Goal: Task Accomplishment & Management: Complete application form

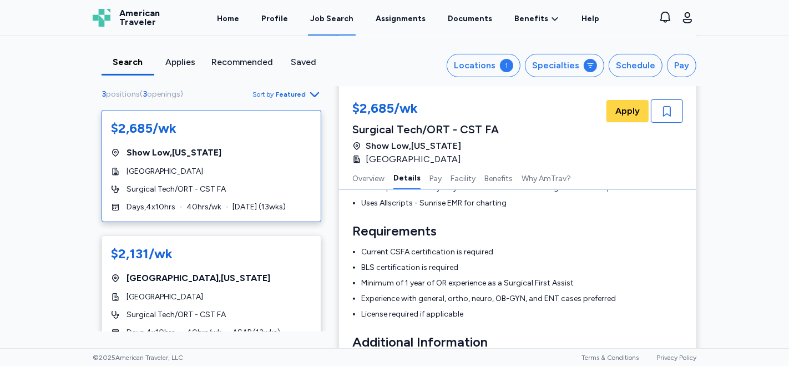
scroll to position [123, 0]
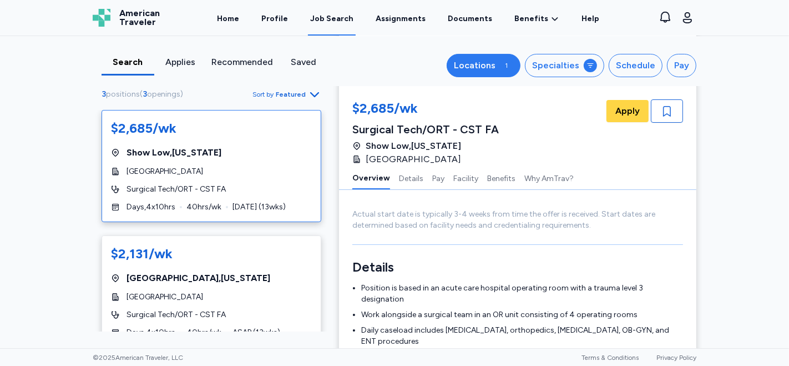
click at [494, 73] on button "Locations 1" at bounding box center [484, 65] width 74 height 23
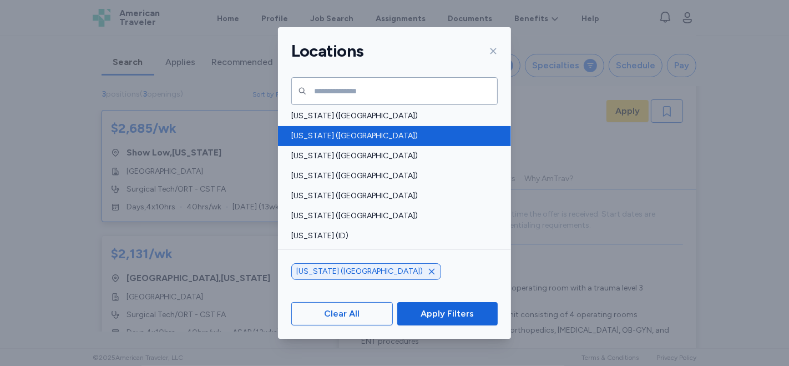
scroll to position [185, 0]
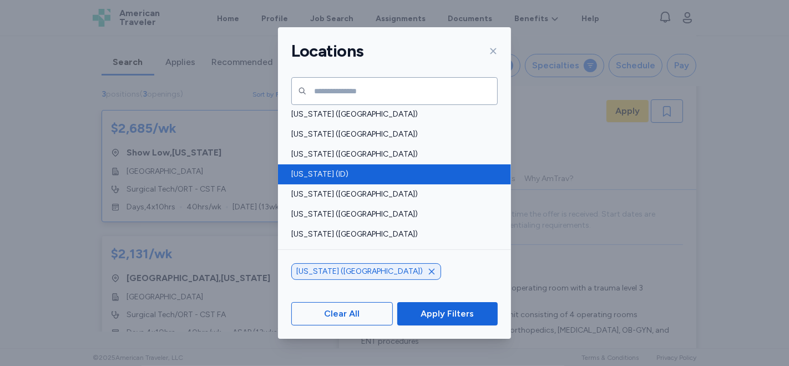
click at [328, 180] on div "[US_STATE] (ID)" at bounding box center [394, 174] width 233 height 20
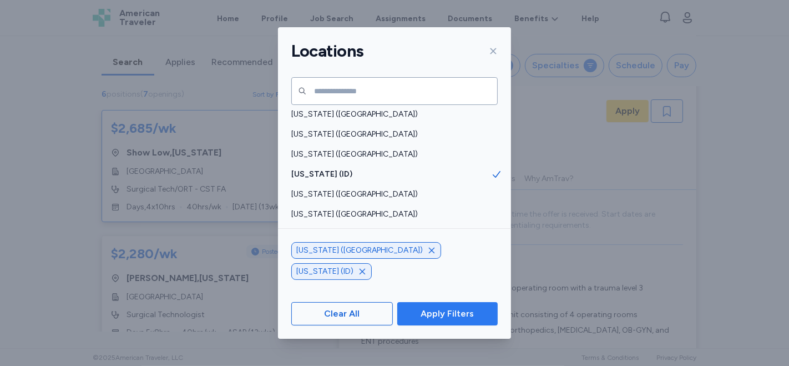
click at [447, 307] on span "Apply Filters" at bounding box center [446, 313] width 53 height 13
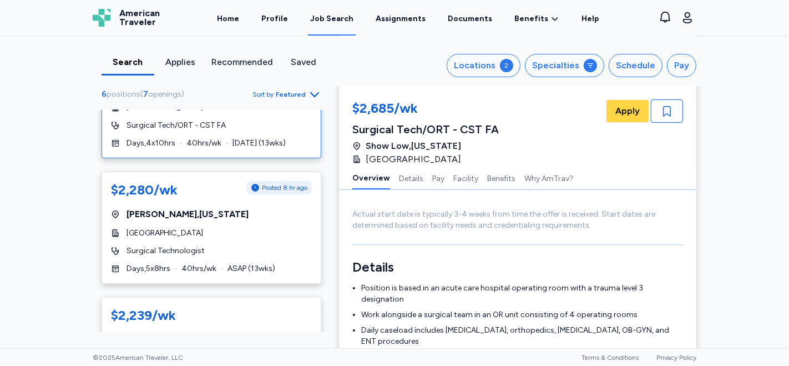
scroll to position [62, 0]
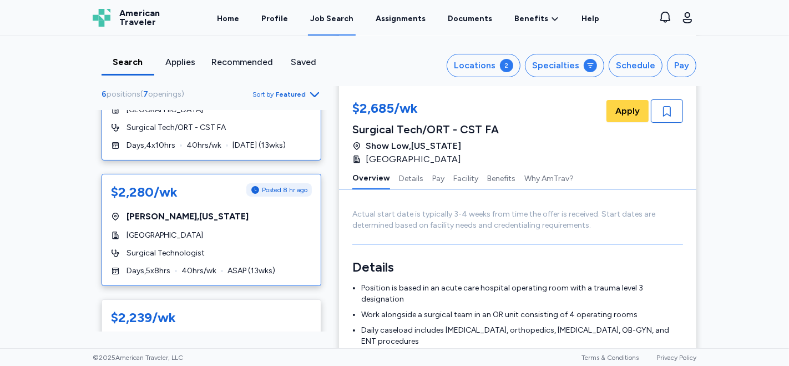
click at [237, 215] on div "[GEOGRAPHIC_DATA] , [US_STATE]" at bounding box center [211, 216] width 201 height 13
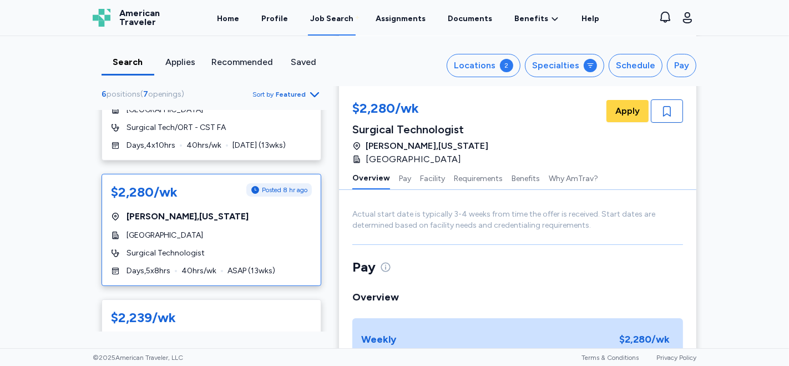
scroll to position [1, 0]
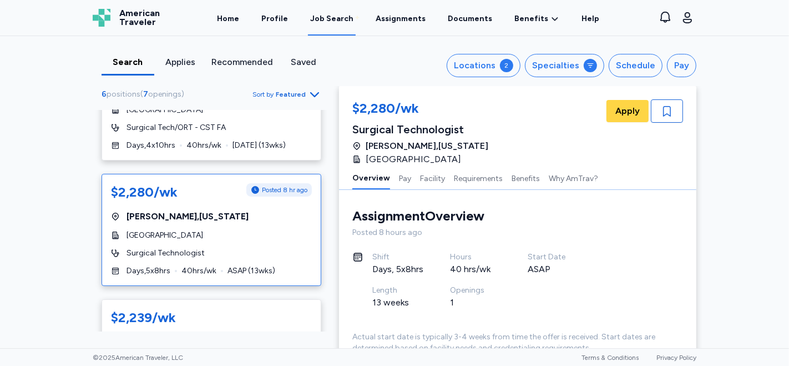
click at [237, 215] on div "[GEOGRAPHIC_DATA] , [US_STATE]" at bounding box center [211, 216] width 201 height 13
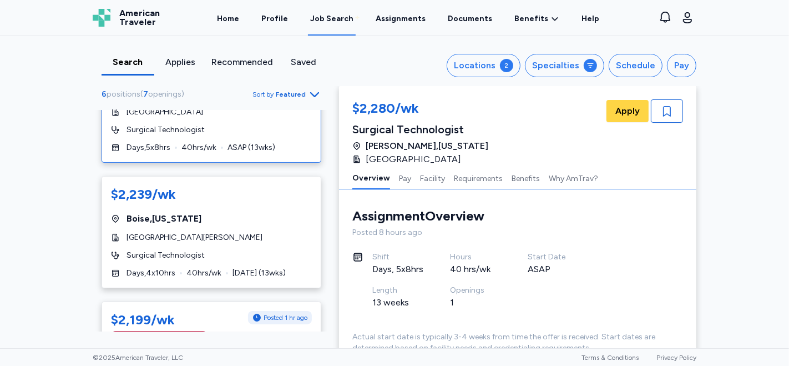
click at [237, 215] on div "[GEOGRAPHIC_DATA] , [US_STATE]" at bounding box center [211, 218] width 201 height 13
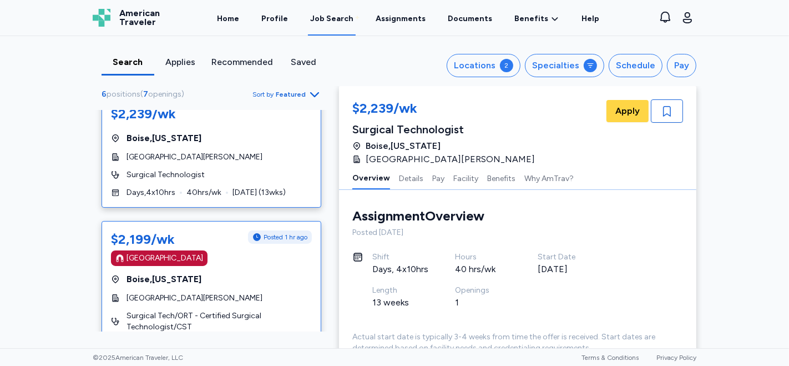
scroll to position [246, 0]
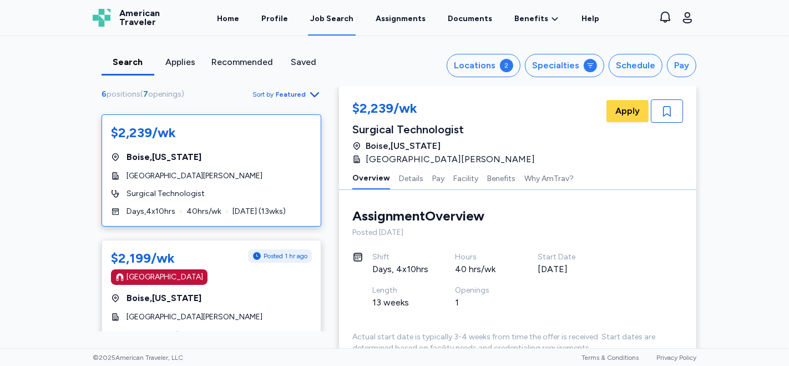
click at [640, 139] on div "$2,239/wk Surgical Technologist [GEOGRAPHIC_DATA] , [US_STATE] [GEOGRAPHIC_DATA…" at bounding box center [517, 132] width 331 height 67
click at [619, 112] on span "Apply" at bounding box center [627, 110] width 24 height 13
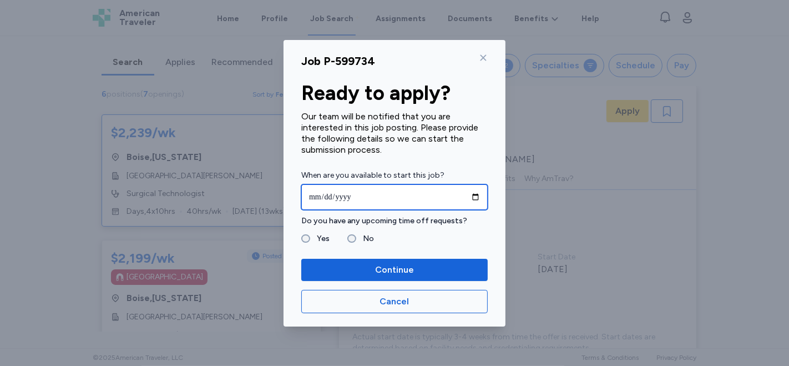
click at [478, 195] on input "date" at bounding box center [394, 197] width 186 height 26
type input "**********"
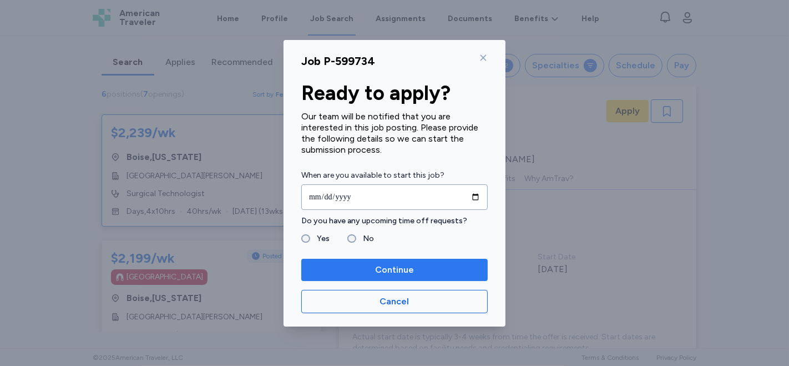
click at [389, 270] on span "Continue" at bounding box center [394, 269] width 39 height 13
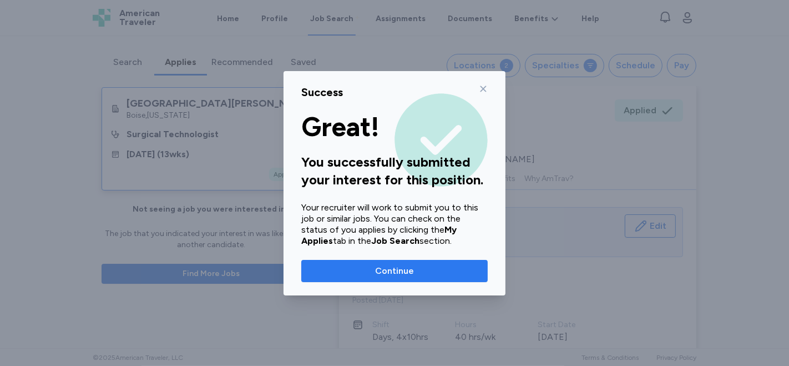
click at [389, 269] on span "Continue" at bounding box center [394, 270] width 39 height 13
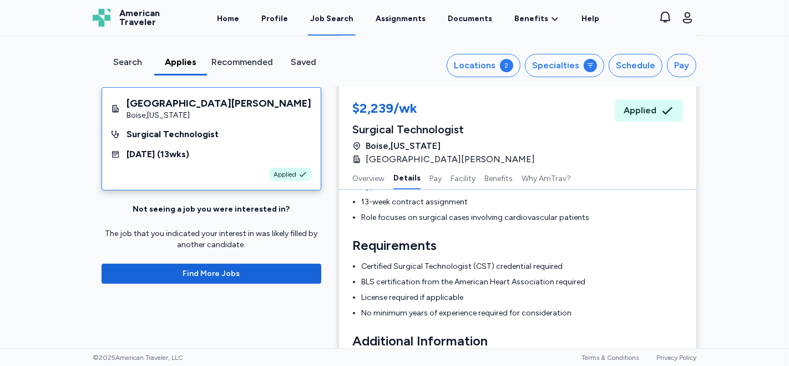
scroll to position [123, 0]
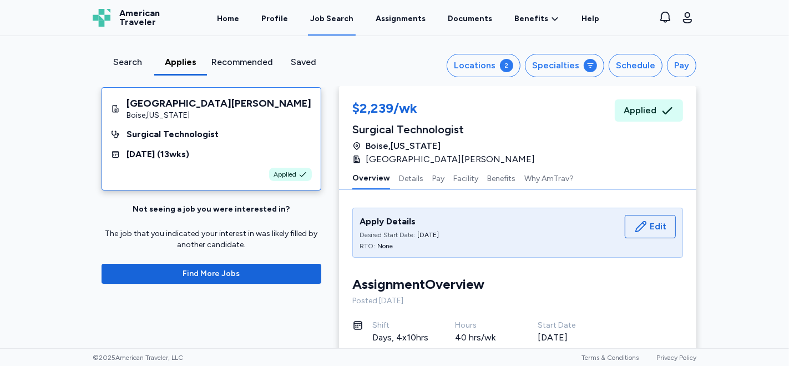
click at [115, 59] on div "Search" at bounding box center [128, 61] width 44 height 13
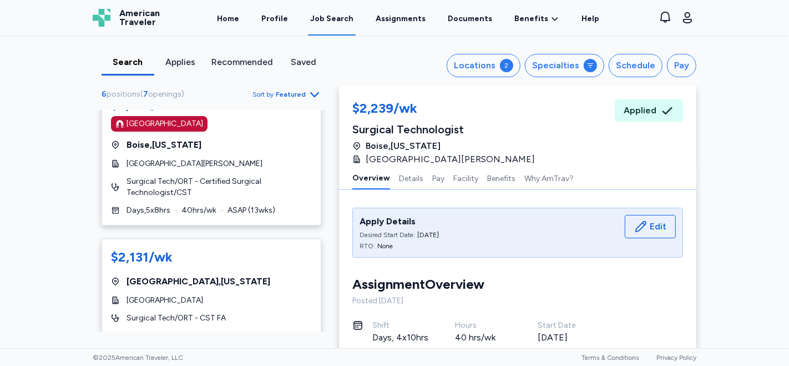
scroll to position [431, 0]
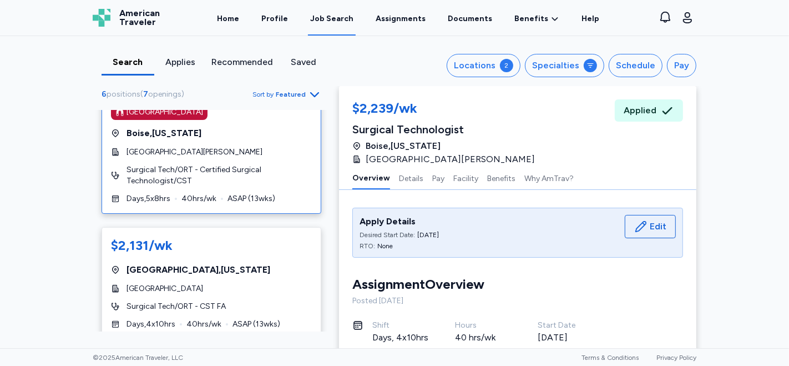
click at [248, 206] on div "$2,199/wk Posted 2 hr ago Magnet Hospital Boise , Idaho St. Luke's Boise Medica…" at bounding box center [212, 144] width 220 height 139
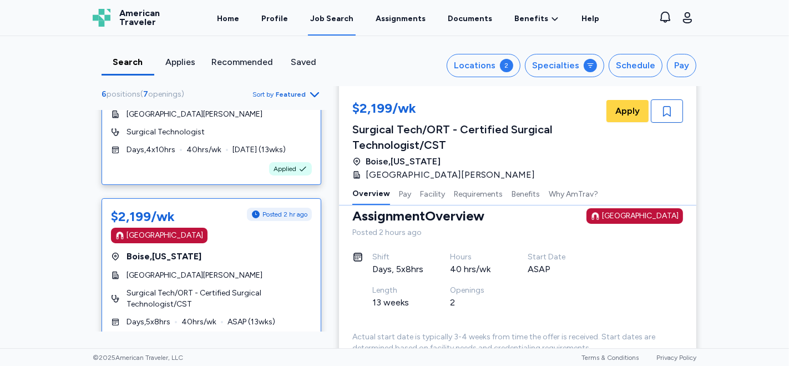
scroll to position [246, 0]
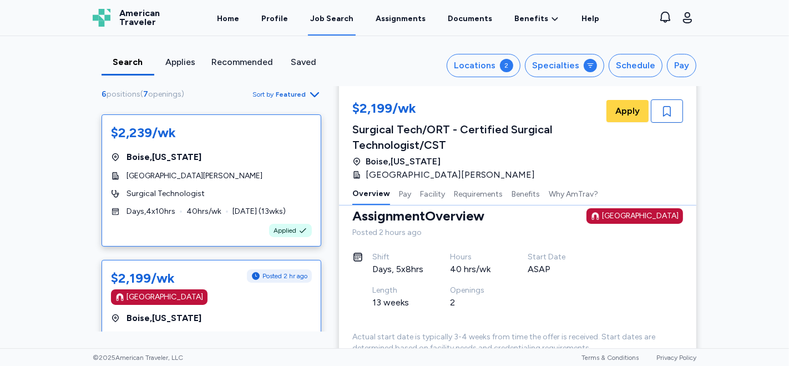
click at [245, 150] on div "[GEOGRAPHIC_DATA] , [US_STATE]" at bounding box center [211, 156] width 201 height 13
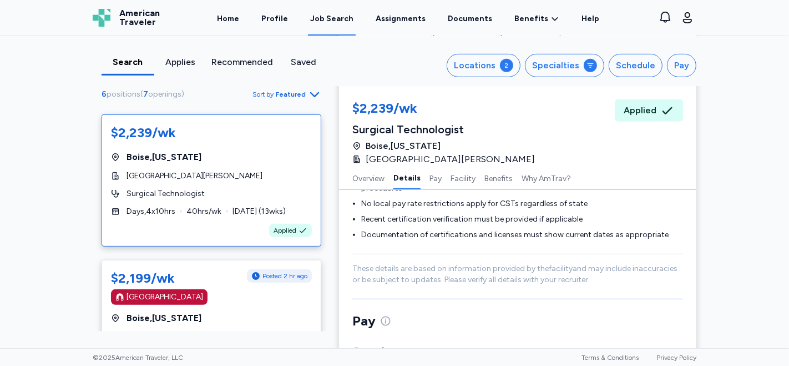
scroll to position [431, 0]
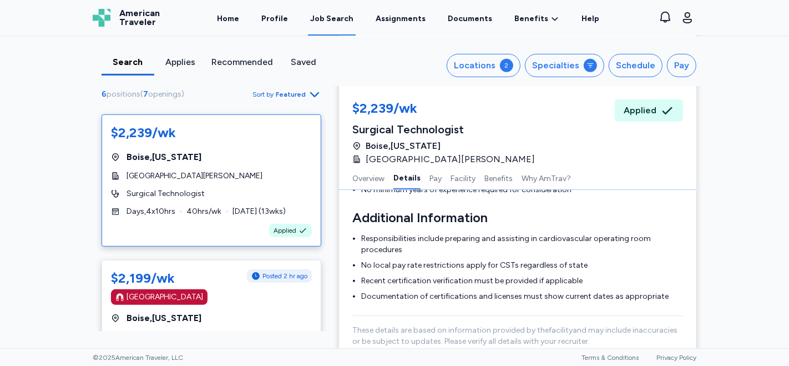
click at [260, 135] on div "$2,239/wk" at bounding box center [211, 133] width 201 height 18
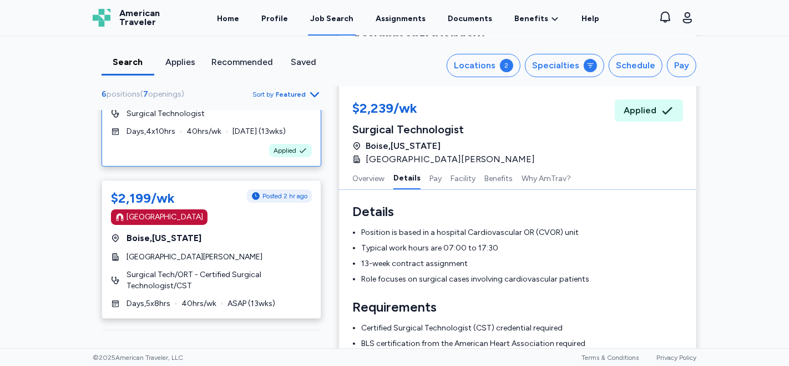
scroll to position [369, 0]
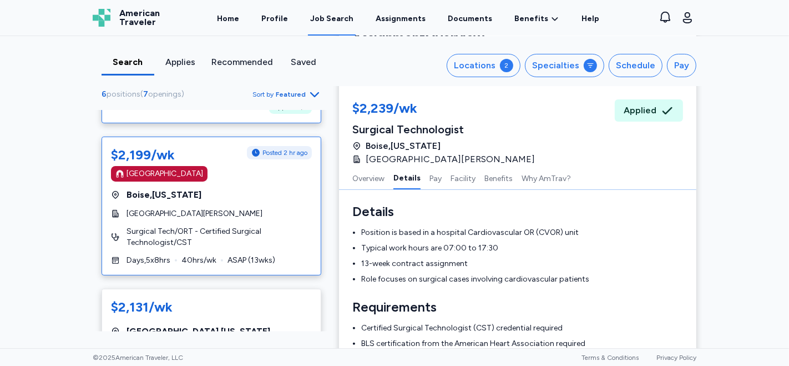
click at [255, 194] on div "[GEOGRAPHIC_DATA] , [US_STATE]" at bounding box center [211, 194] width 201 height 13
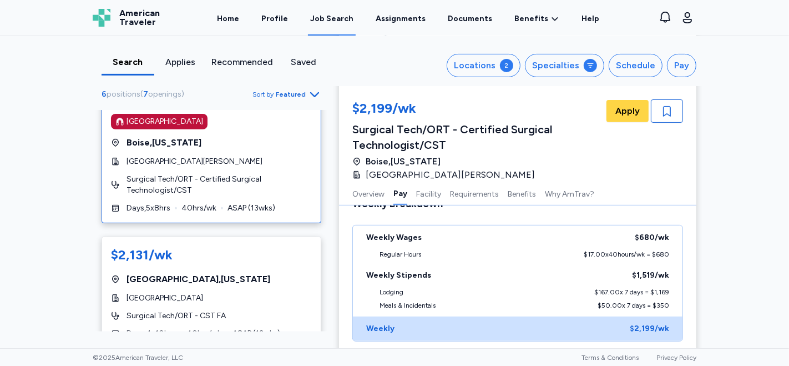
scroll to position [363, 0]
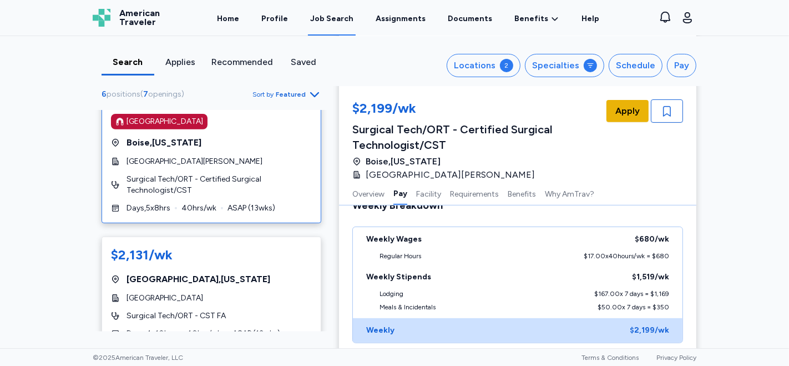
click at [620, 114] on span "Apply" at bounding box center [627, 110] width 24 height 13
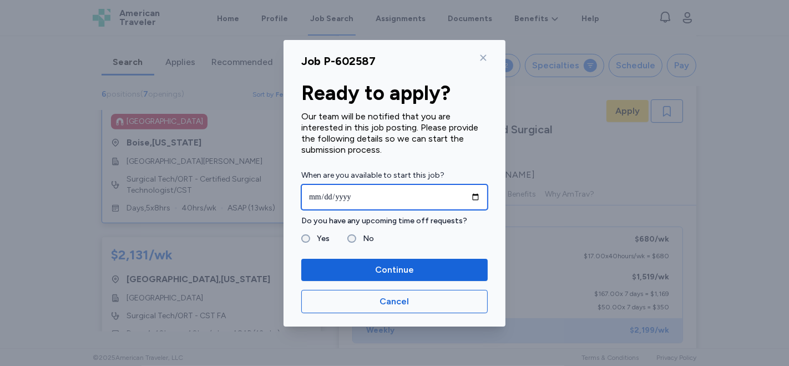
click at [480, 196] on input "date" at bounding box center [394, 197] width 186 height 26
click at [482, 194] on input "date" at bounding box center [394, 197] width 186 height 26
click at [474, 195] on input "date" at bounding box center [394, 197] width 186 height 26
type input "**********"
click at [357, 239] on label "No" at bounding box center [365, 238] width 18 height 13
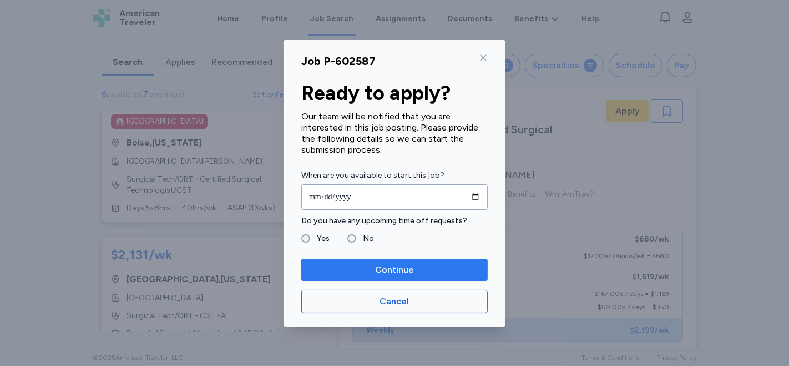
click at [367, 267] on span "Continue" at bounding box center [394, 269] width 169 height 13
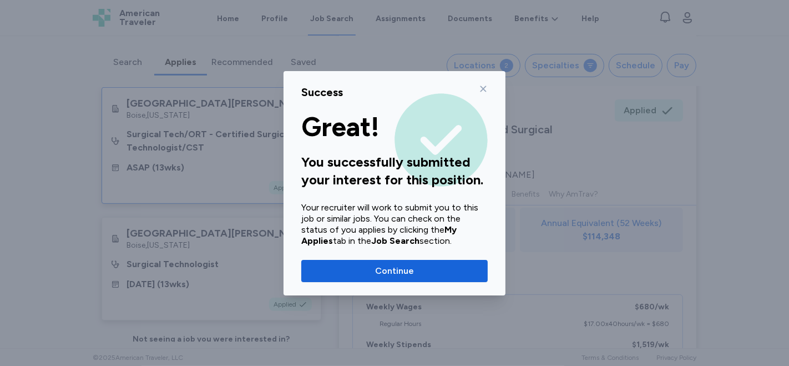
click at [485, 84] on icon at bounding box center [483, 88] width 9 height 9
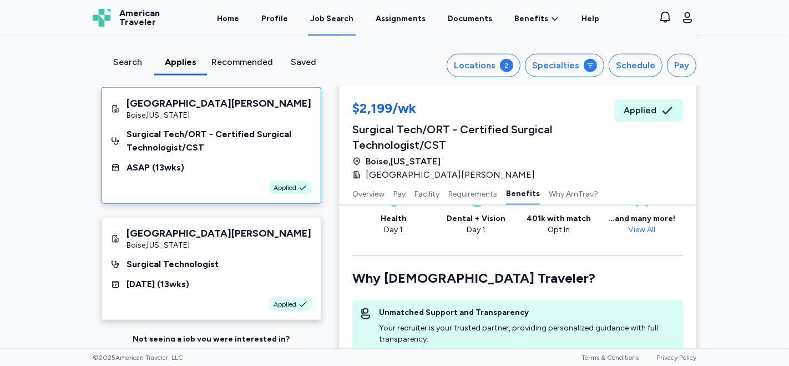
scroll to position [1102, 0]
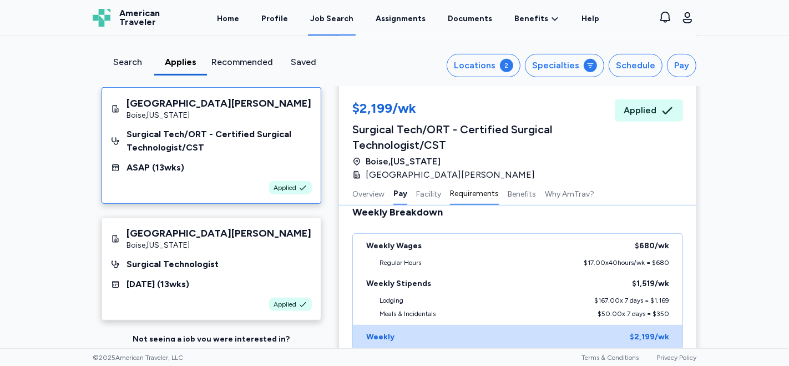
click at [465, 191] on button "Requirements" at bounding box center [474, 192] width 49 height 23
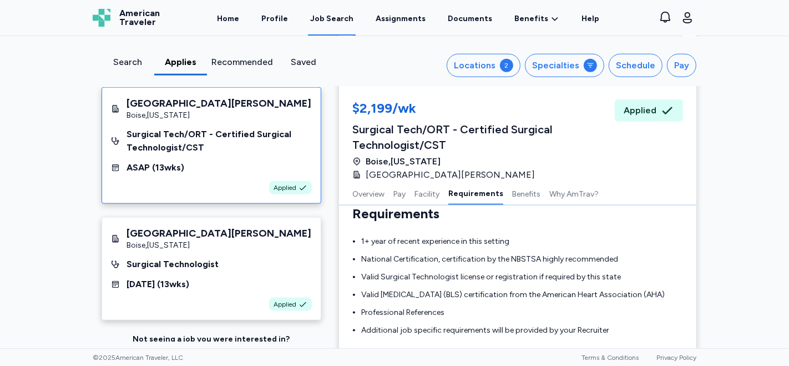
scroll to position [1052, 0]
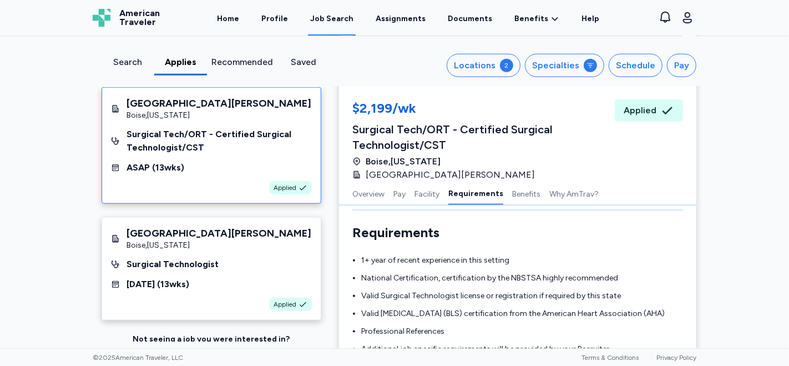
click at [226, 148] on div "Surgical Tech/ORT - Certified Surgical Technologist/CST" at bounding box center [218, 141] width 185 height 27
click at [228, 251] on div "[GEOGRAPHIC_DATA] , [US_STATE]" at bounding box center [218, 245] width 185 height 11
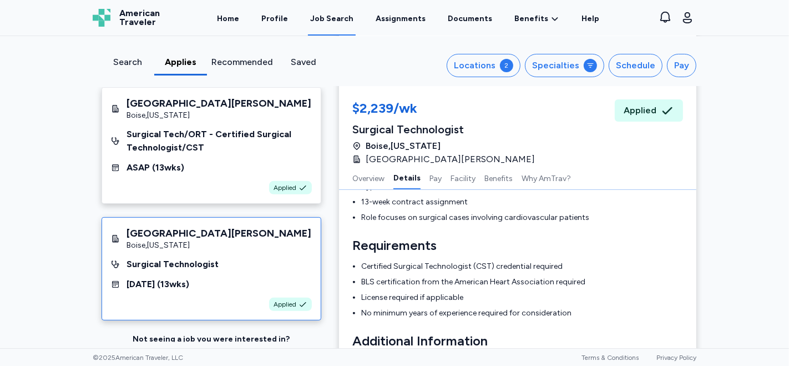
scroll to position [308, 0]
click at [511, 272] on ul "Certified Surgical Technologist (CST) credential required BLS certification fro…" at bounding box center [517, 289] width 331 height 58
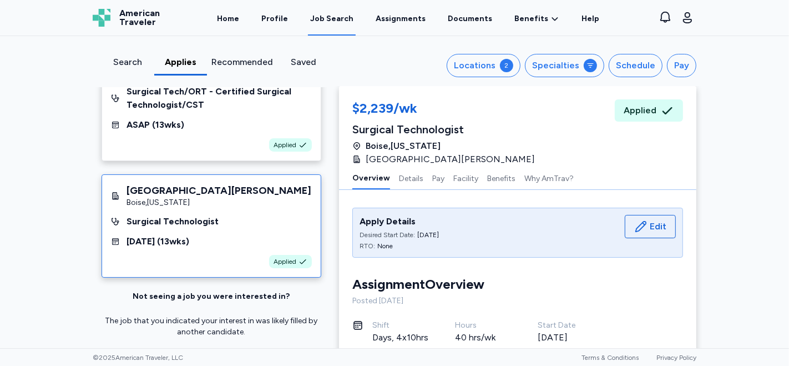
scroll to position [0, 0]
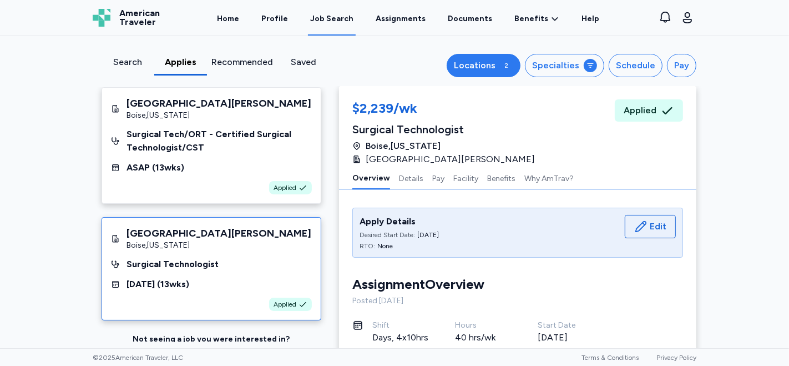
click at [503, 64] on div "2" at bounding box center [506, 65] width 13 height 13
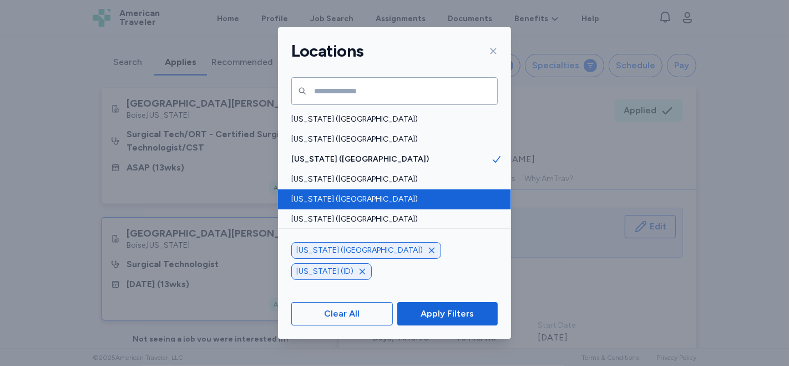
scroll to position [62, 0]
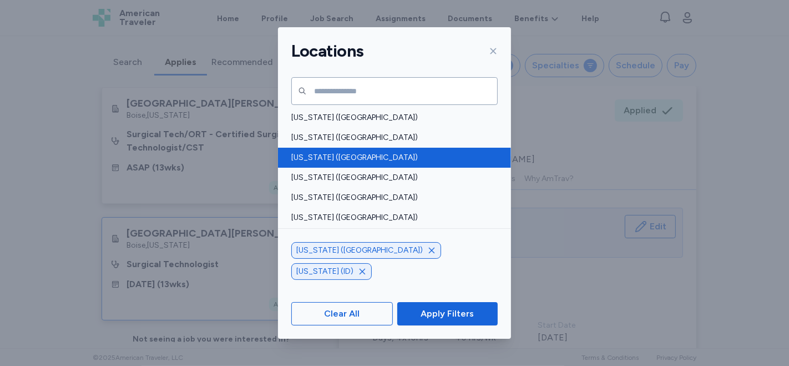
click at [382, 163] on div "[US_STATE] ([GEOGRAPHIC_DATA])" at bounding box center [394, 158] width 233 height 20
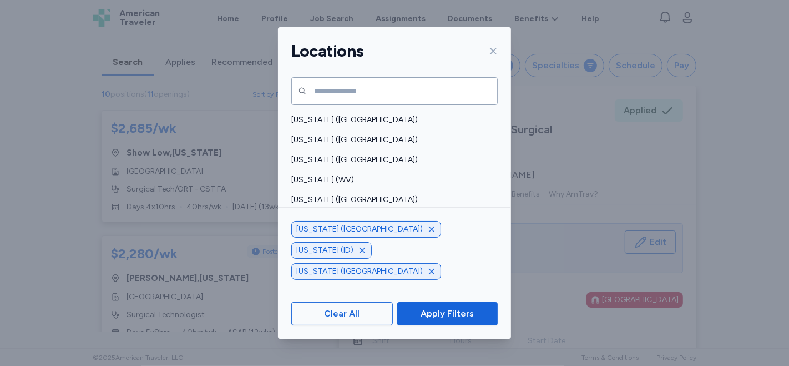
scroll to position [837, 0]
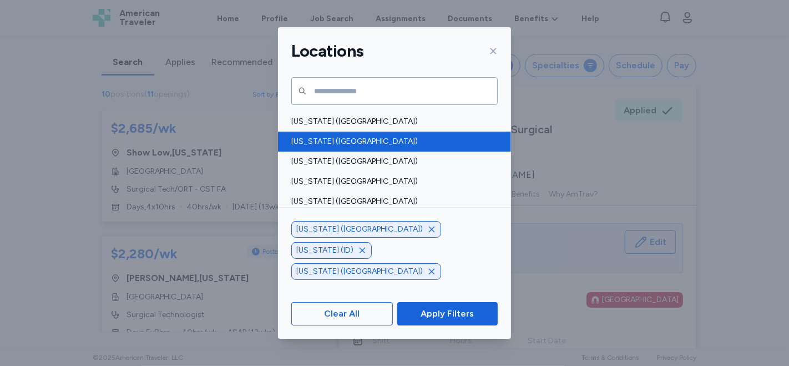
click at [369, 149] on div "[US_STATE] ([GEOGRAPHIC_DATA])" at bounding box center [394, 141] width 233 height 20
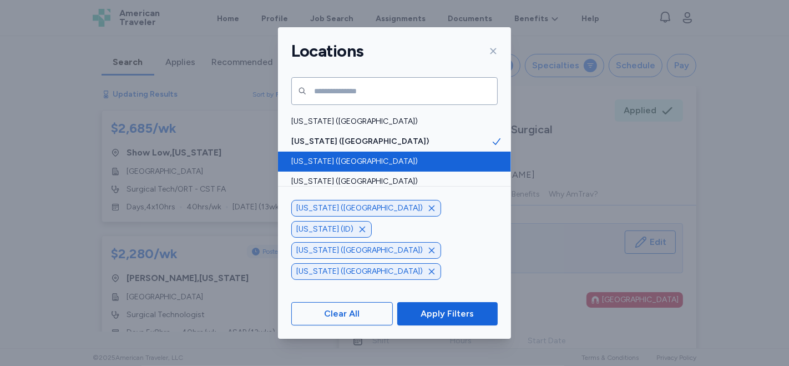
click at [364, 159] on span "[US_STATE] ([GEOGRAPHIC_DATA])" at bounding box center [391, 161] width 200 height 11
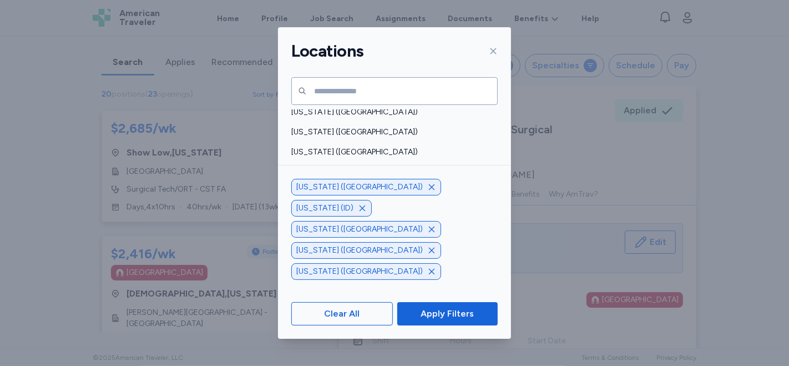
scroll to position [590, 0]
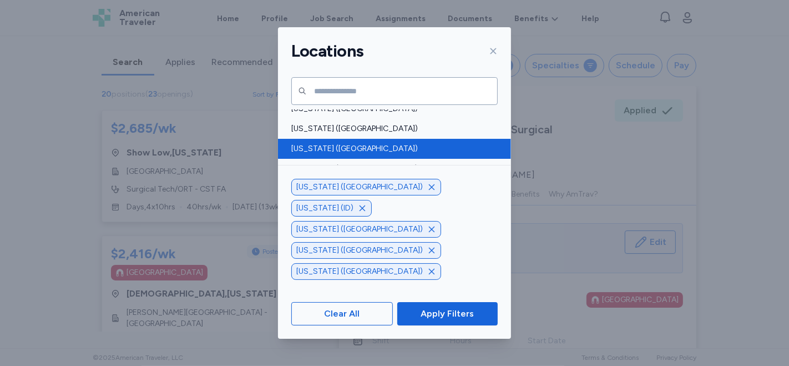
click at [385, 150] on span "[US_STATE] ([GEOGRAPHIC_DATA])" at bounding box center [391, 148] width 200 height 11
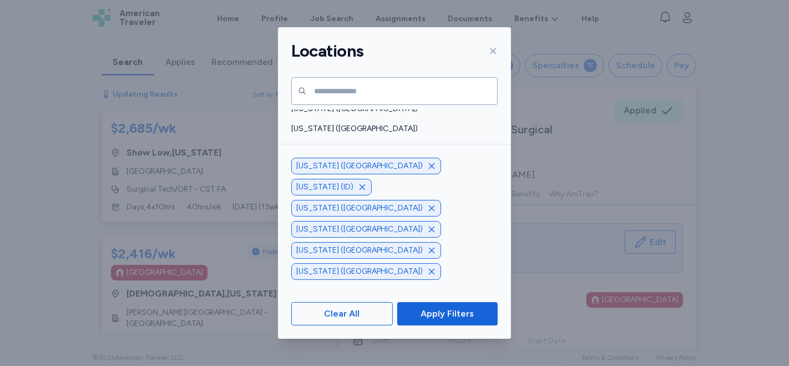
click at [433, 308] on span "Apply Filters" at bounding box center [446, 313] width 53 height 13
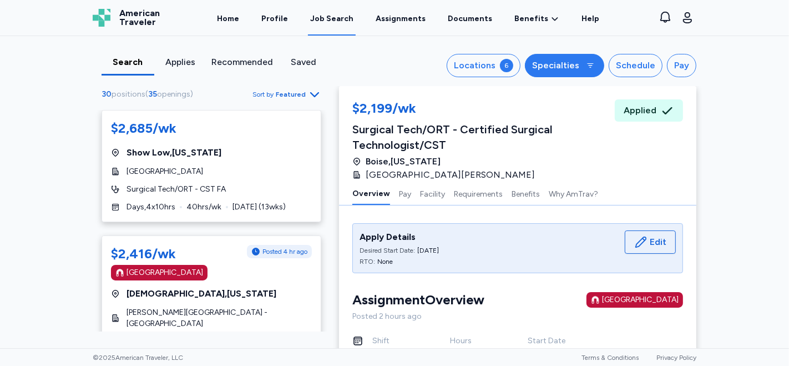
click at [575, 67] on div "Specialties" at bounding box center [555, 65] width 47 height 13
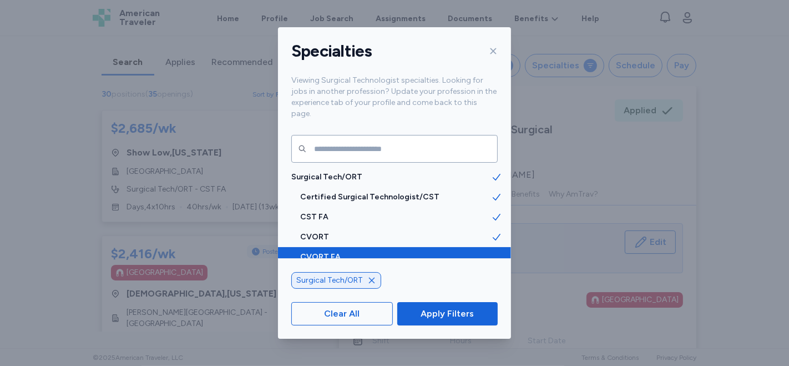
click at [476, 251] on span "CVORT FA" at bounding box center [395, 256] width 191 height 11
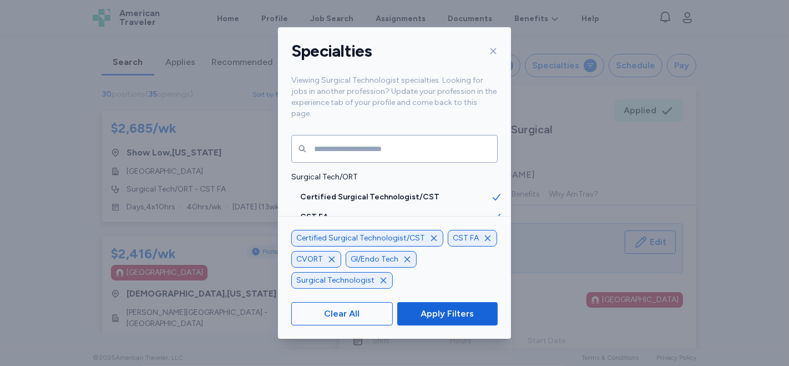
click at [404, 257] on icon "button" at bounding box center [407, 259] width 9 height 9
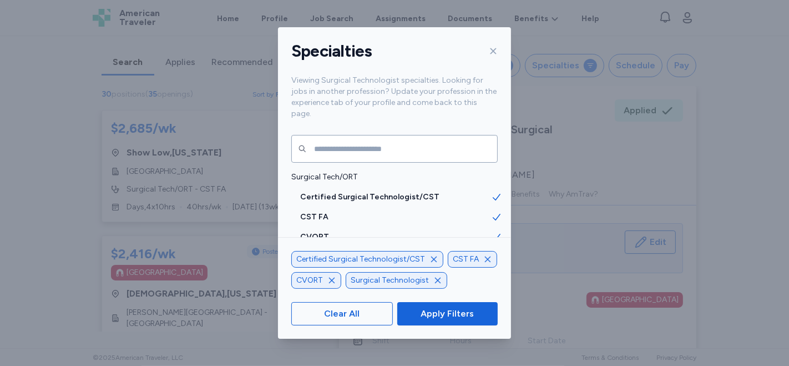
click at [330, 280] on icon "button" at bounding box center [332, 280] width 6 height 6
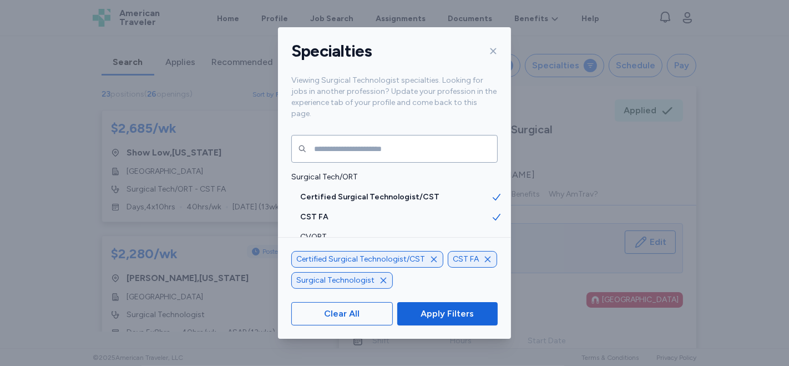
click at [487, 259] on icon "button" at bounding box center [487, 259] width 9 height 9
click at [446, 312] on span "Apply Filters" at bounding box center [446, 313] width 53 height 13
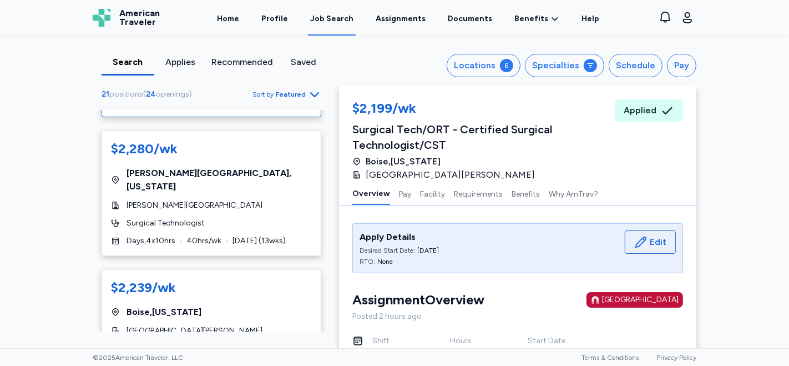
scroll to position [123, 0]
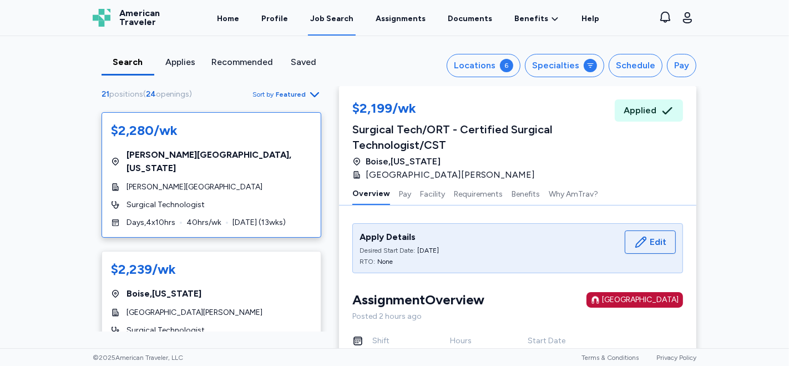
click at [241, 156] on div "Estes Park , Colorado" at bounding box center [211, 161] width 201 height 27
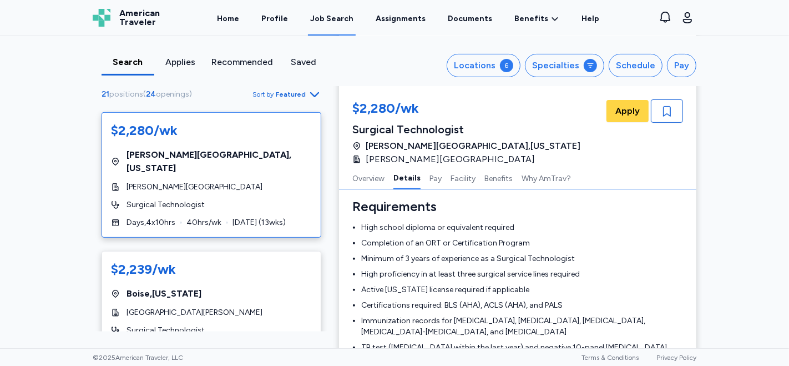
scroll to position [308, 0]
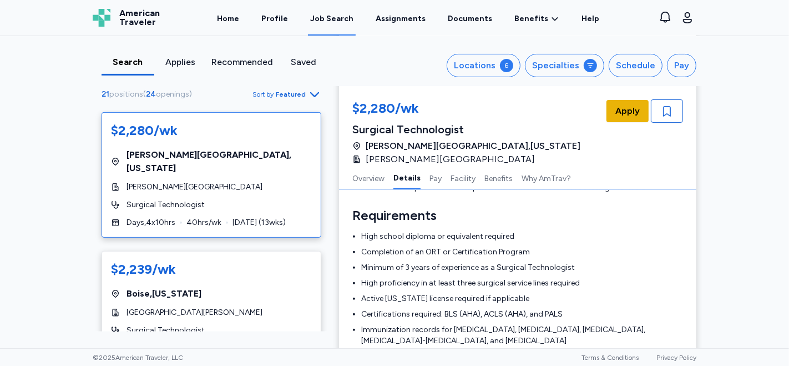
click at [621, 116] on span "Apply" at bounding box center [627, 110] width 24 height 13
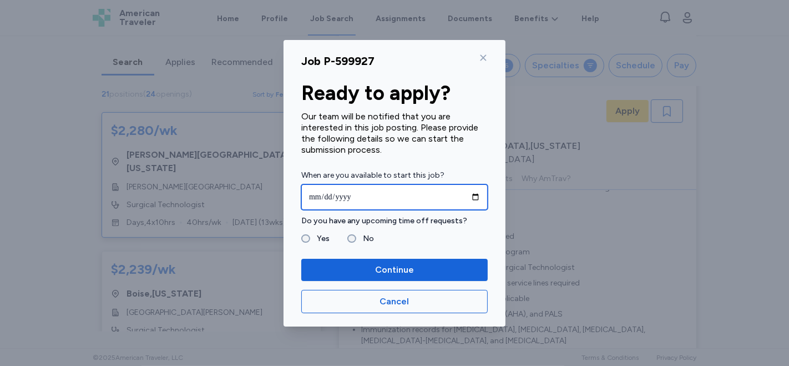
click at [475, 195] on input "date" at bounding box center [394, 197] width 186 height 26
type input "**********"
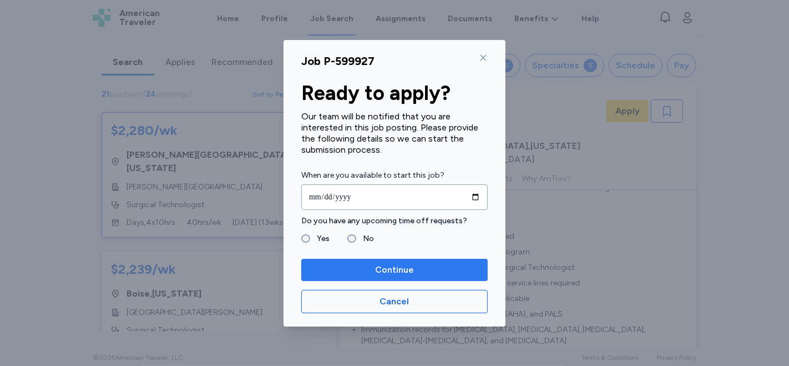
click at [364, 265] on span "Continue" at bounding box center [394, 269] width 169 height 13
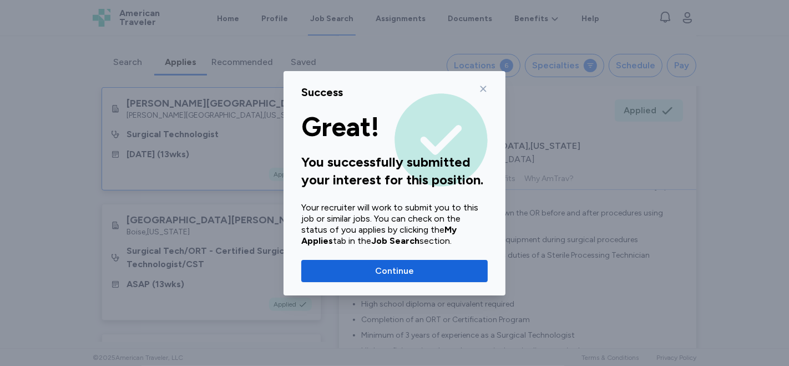
click at [487, 88] on icon at bounding box center [483, 88] width 9 height 9
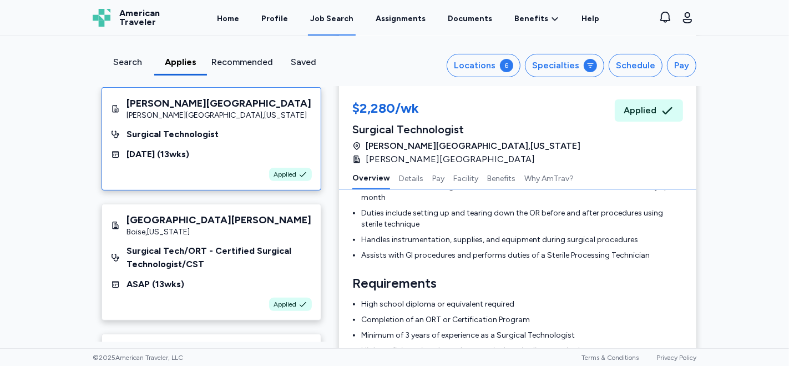
click at [123, 60] on div "Search" at bounding box center [128, 61] width 44 height 13
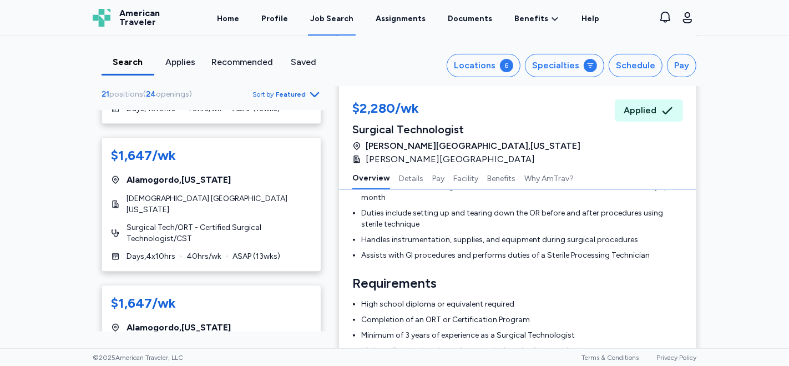
scroll to position [924, 0]
